Goal: Task Accomplishment & Management: Manage account settings

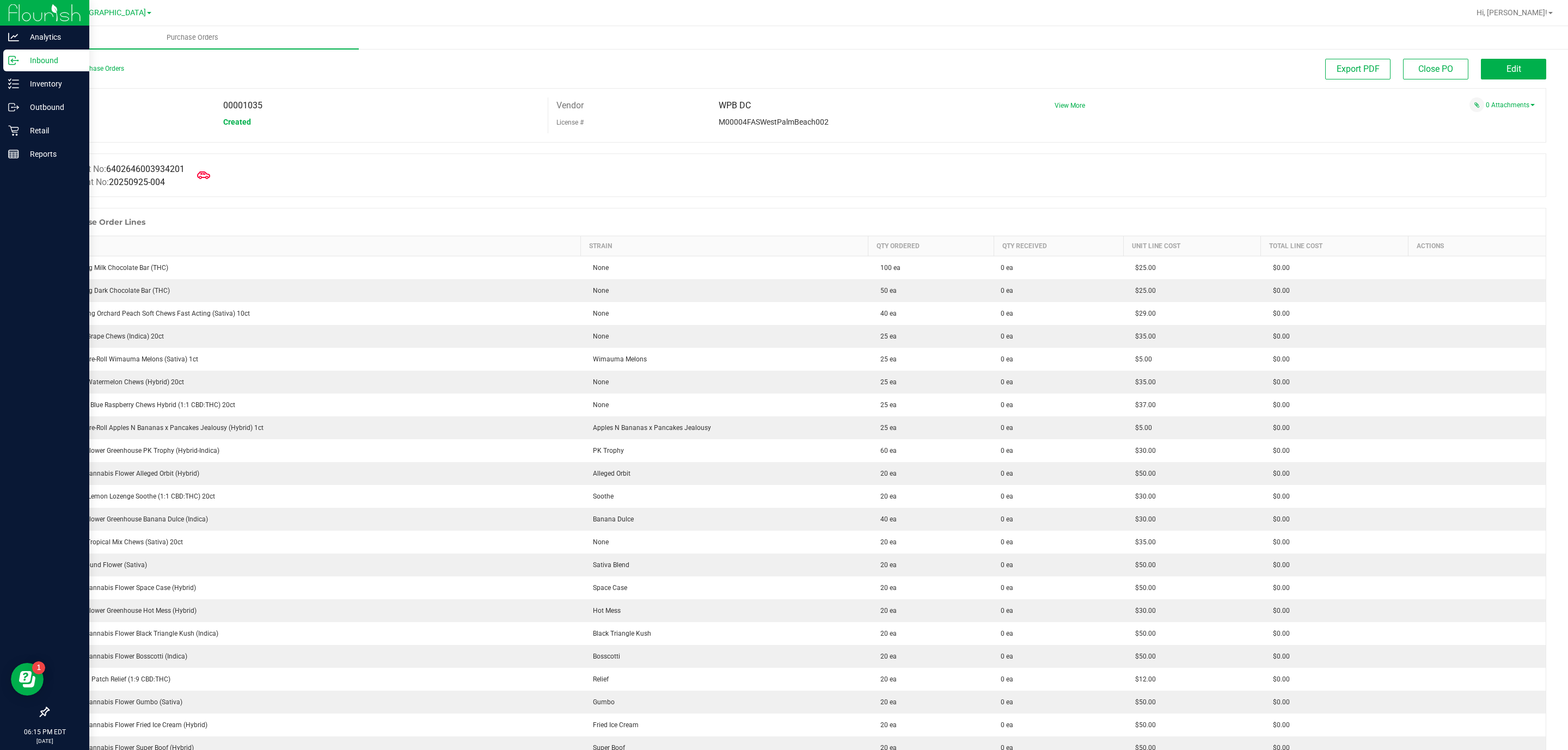
click at [35, 66] on p "Inbound" at bounding box center [52, 61] width 65 height 13
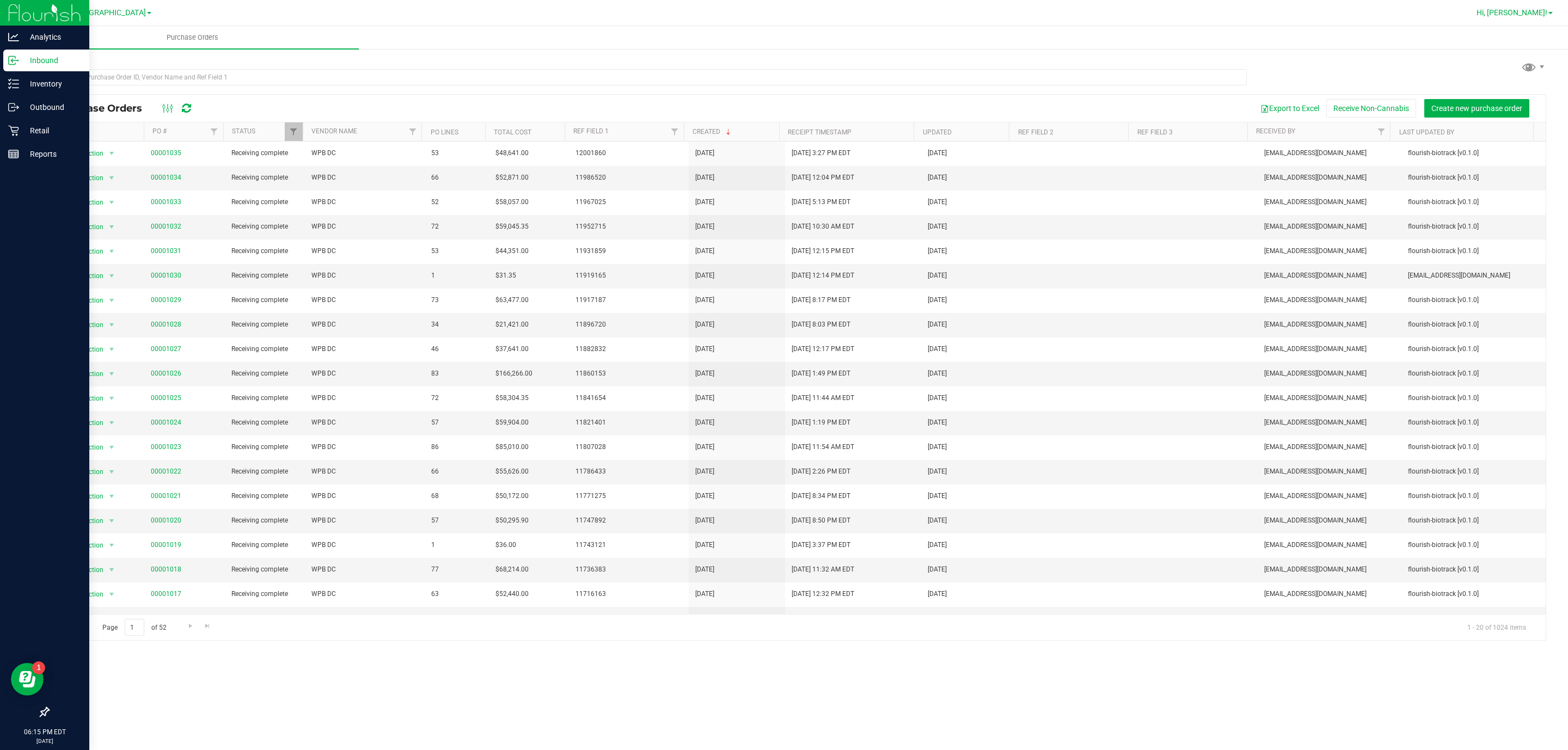
click at [1524, 8] on span "Hi, [PERSON_NAME]!" at bounding box center [1511, 13] width 70 height 9
click at [1527, 103] on li "Sign Out" at bounding box center [1519, 96] width 82 height 19
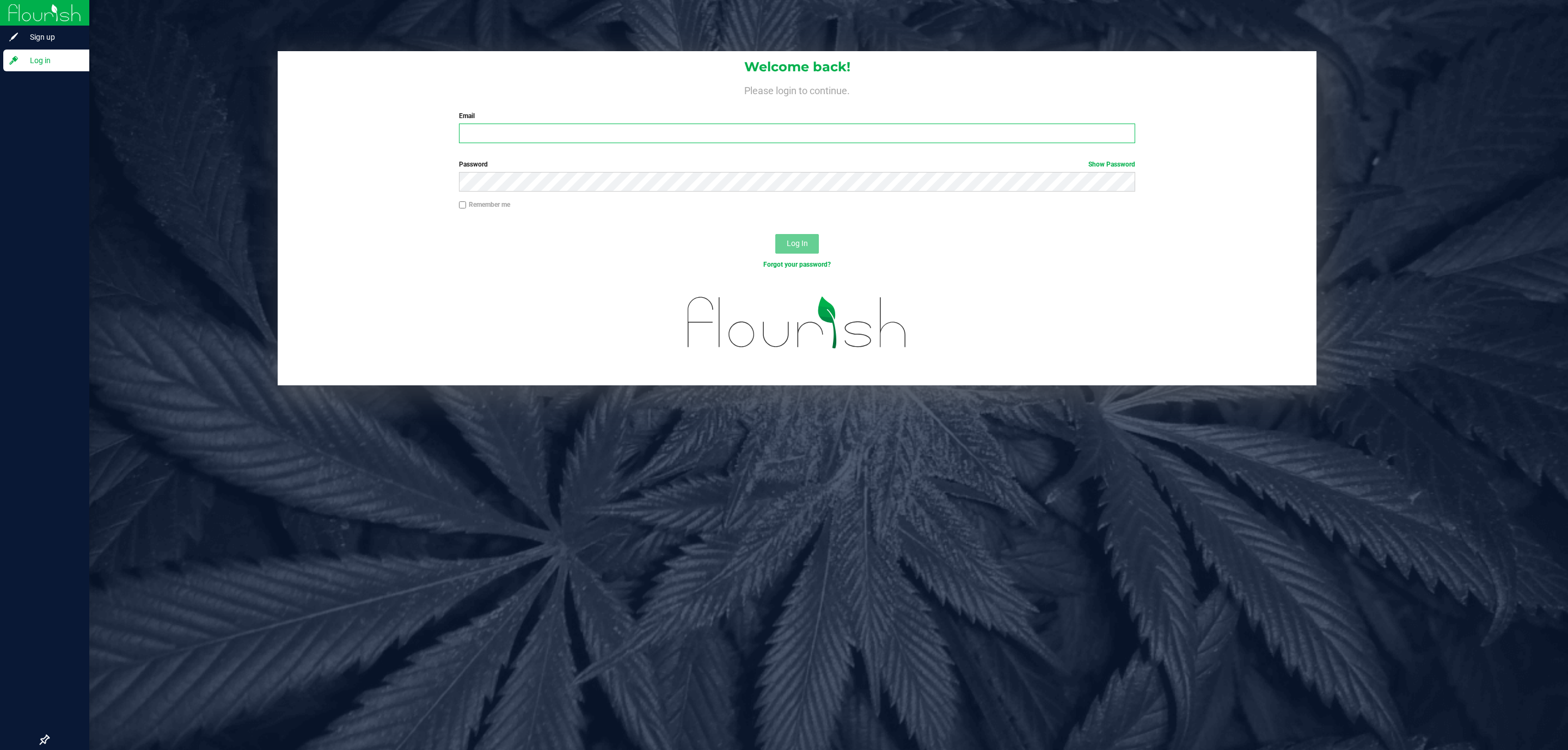
click at [979, 132] on input "Email" at bounding box center [796, 134] width 676 height 19
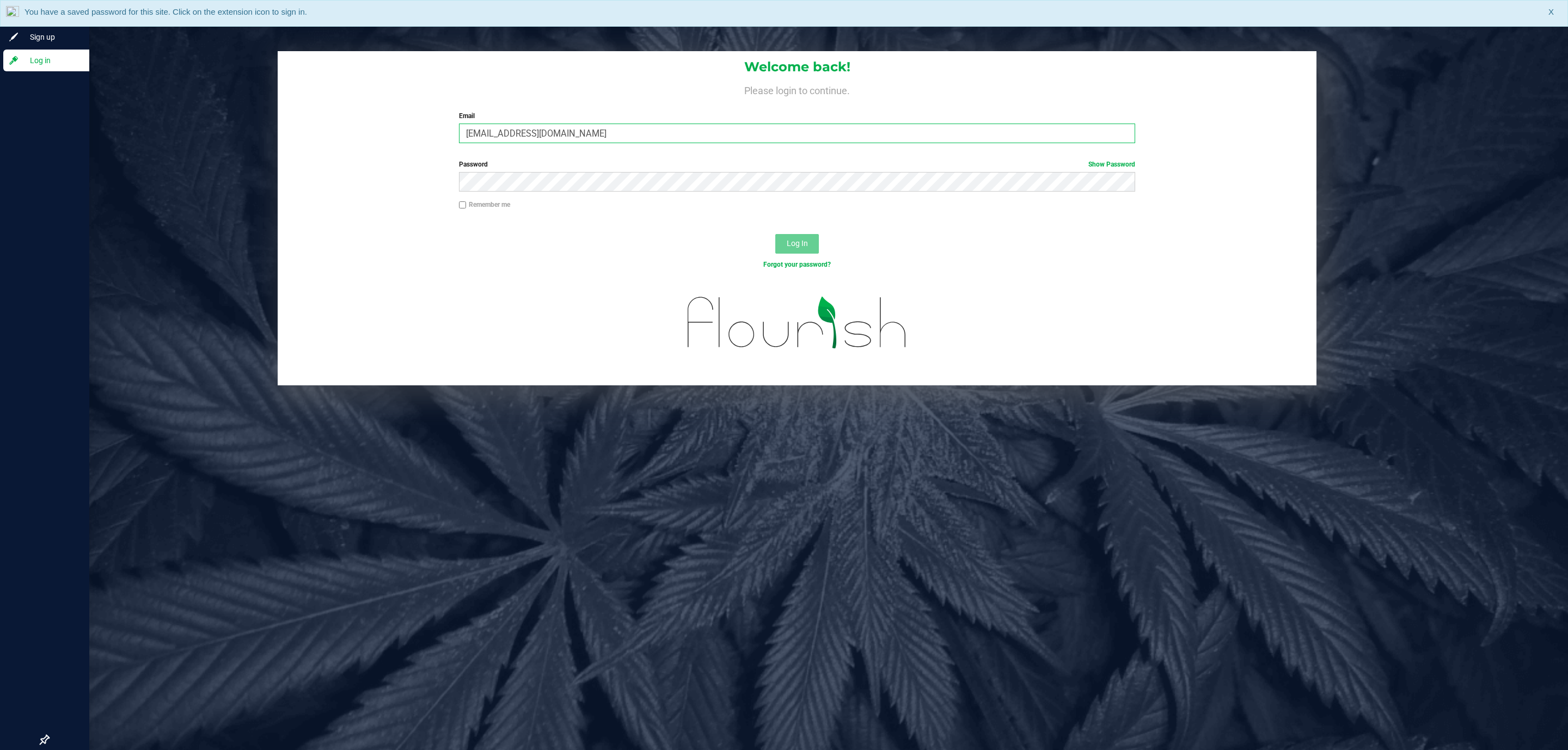
type input "mstephens@Liveparallel.com"
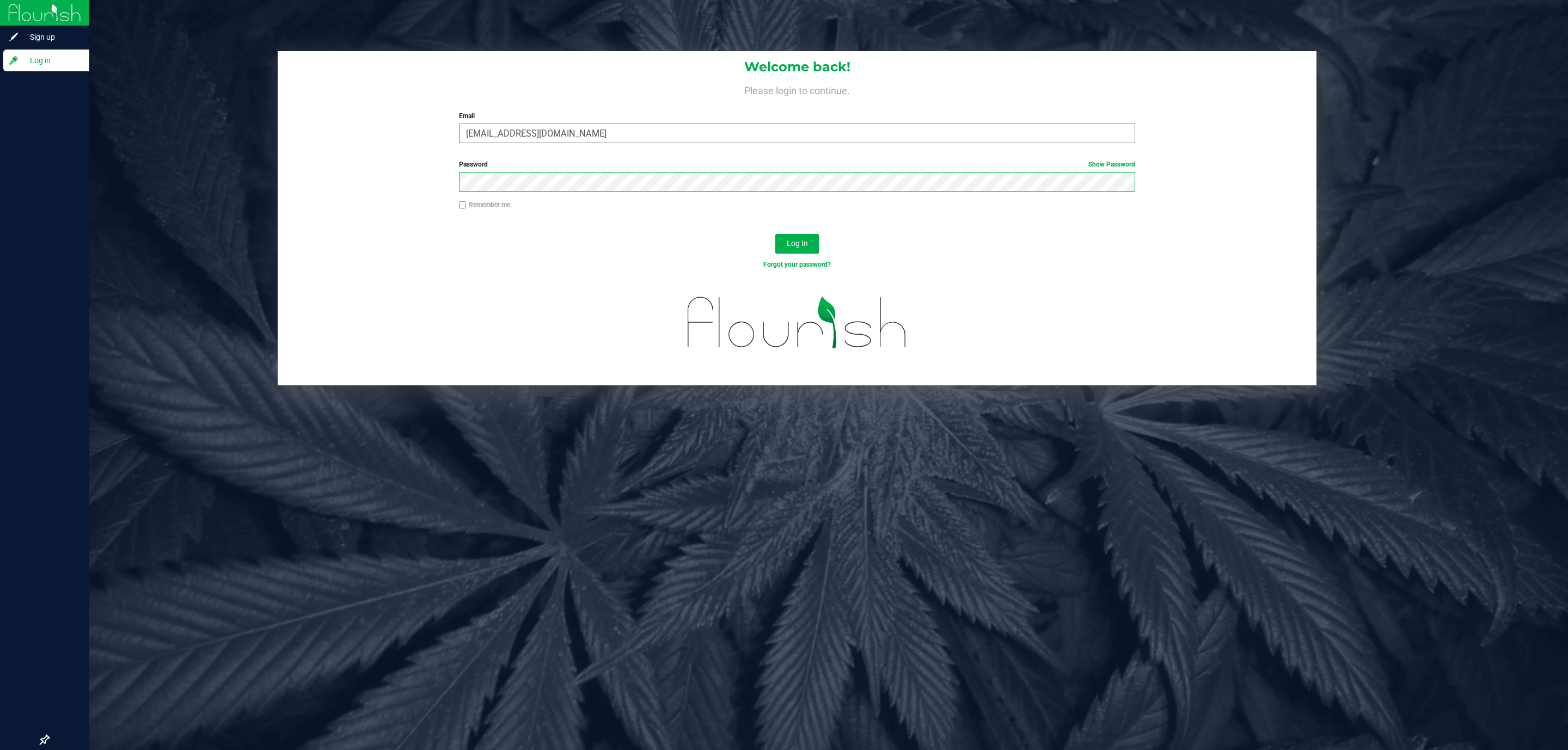
click at [775, 234] on button "Log In" at bounding box center [797, 243] width 44 height 19
